Goal: Transaction & Acquisition: Purchase product/service

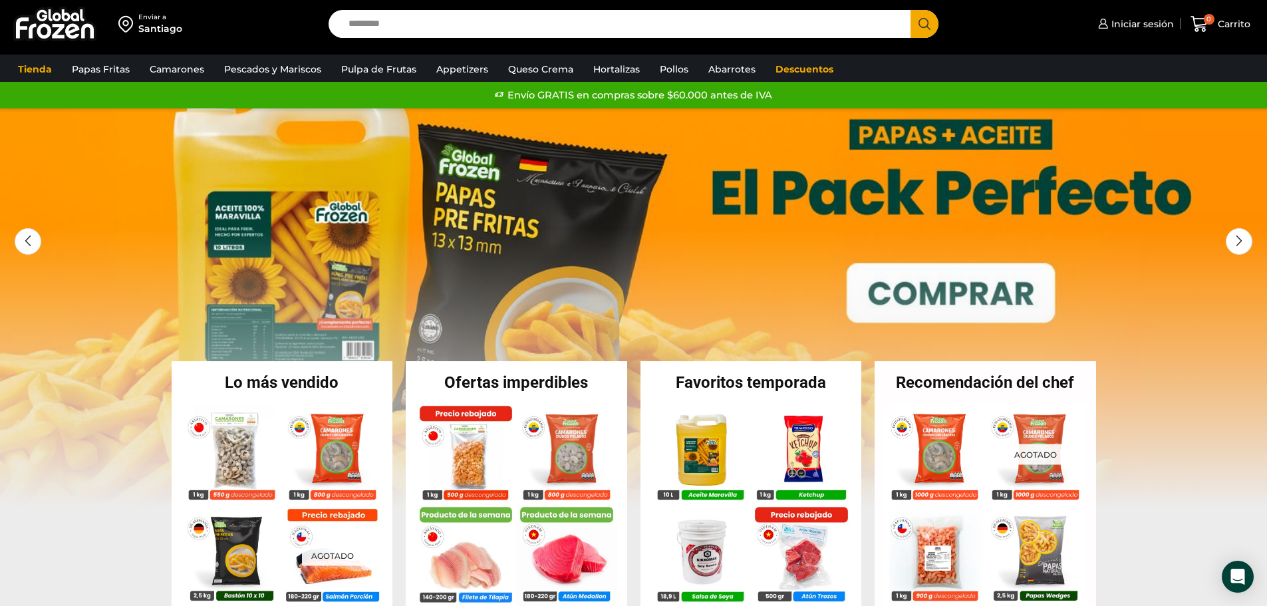
click at [420, 30] on input "Search input" at bounding box center [623, 24] width 563 height 28
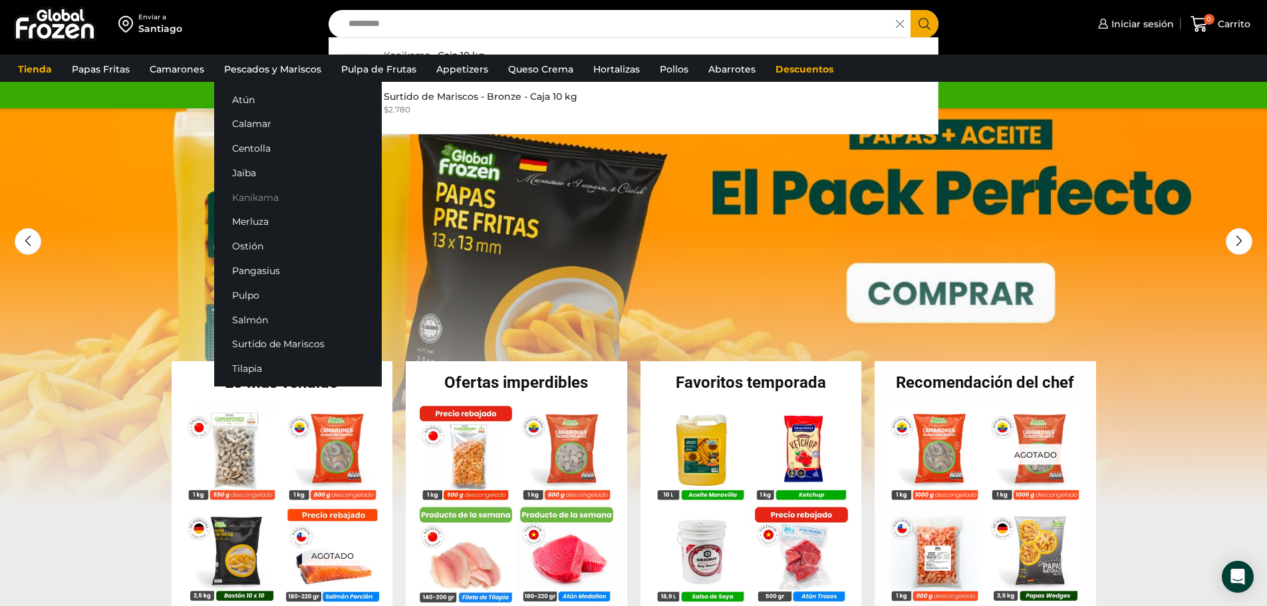
type input "********"
click at [247, 198] on link "Kanikama" at bounding box center [298, 197] width 168 height 25
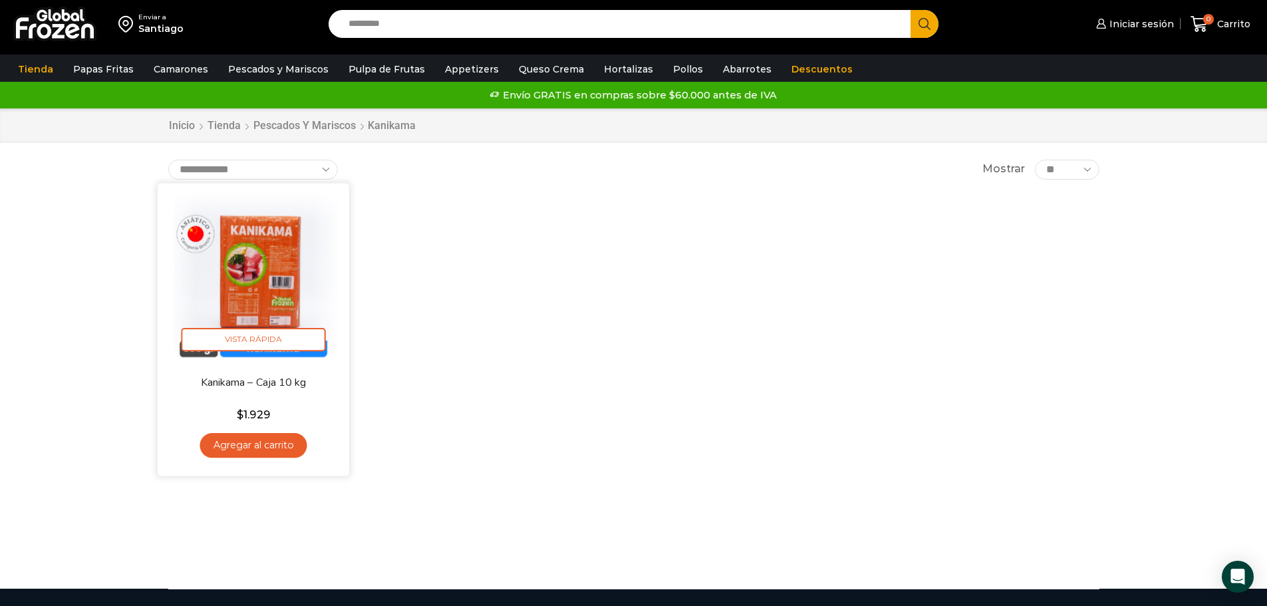
click at [279, 309] on img at bounding box center [254, 279] width 172 height 172
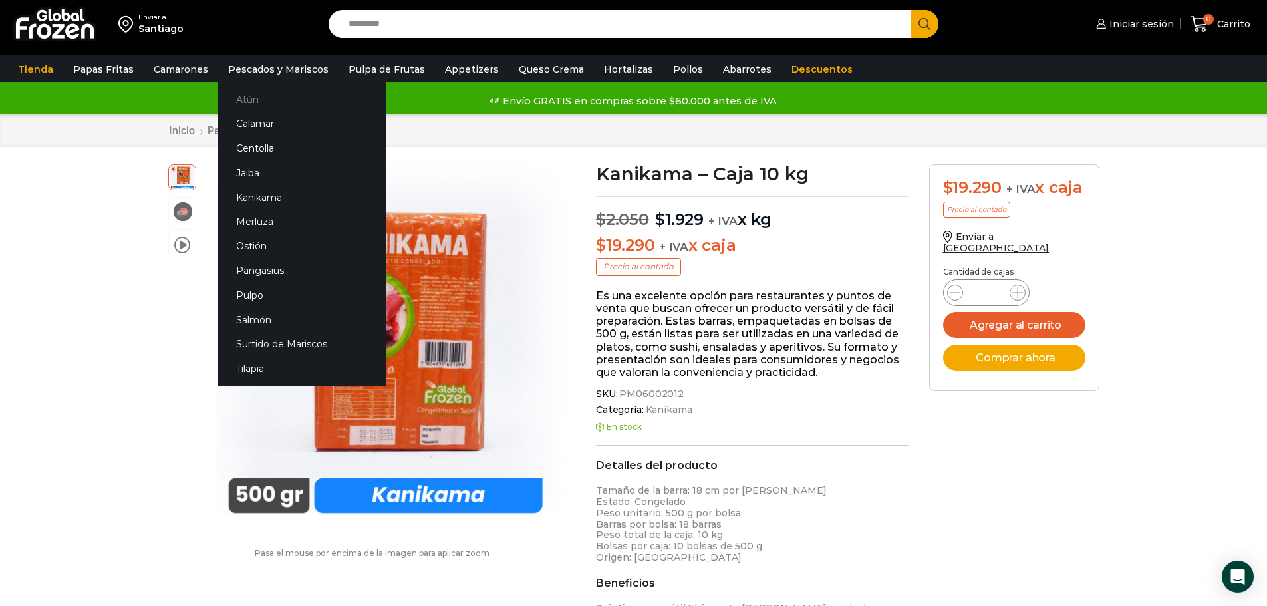
click at [249, 100] on link "Atún" at bounding box center [302, 99] width 168 height 25
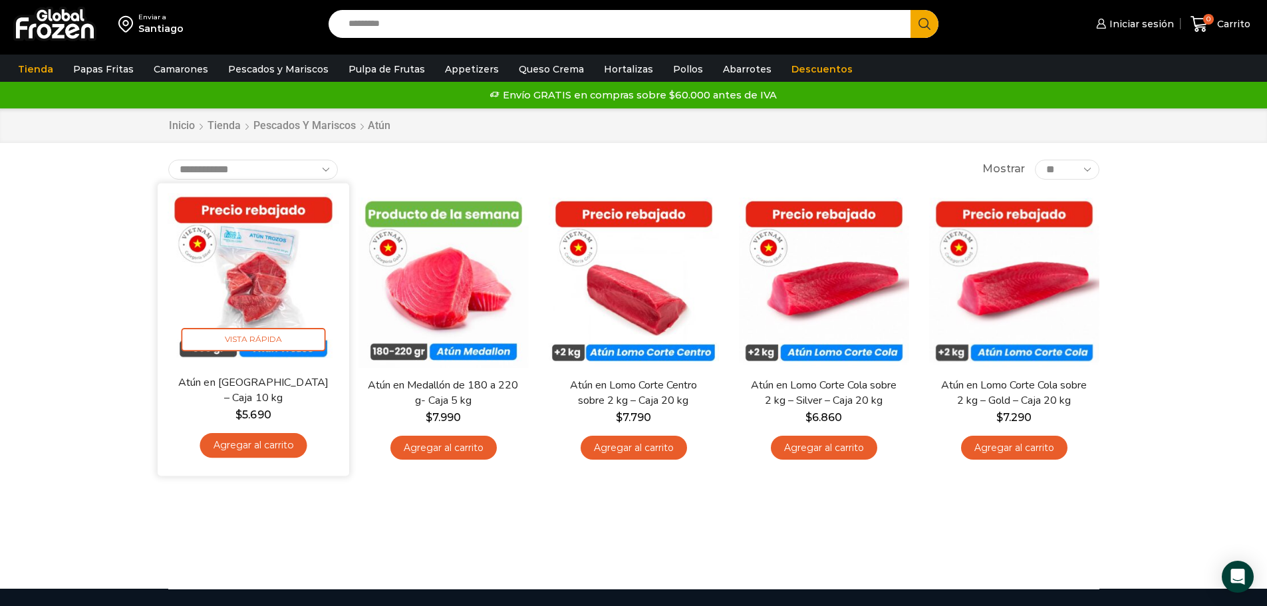
click at [256, 269] on img at bounding box center [254, 279] width 172 height 172
